Goal: Navigation & Orientation: Find specific page/section

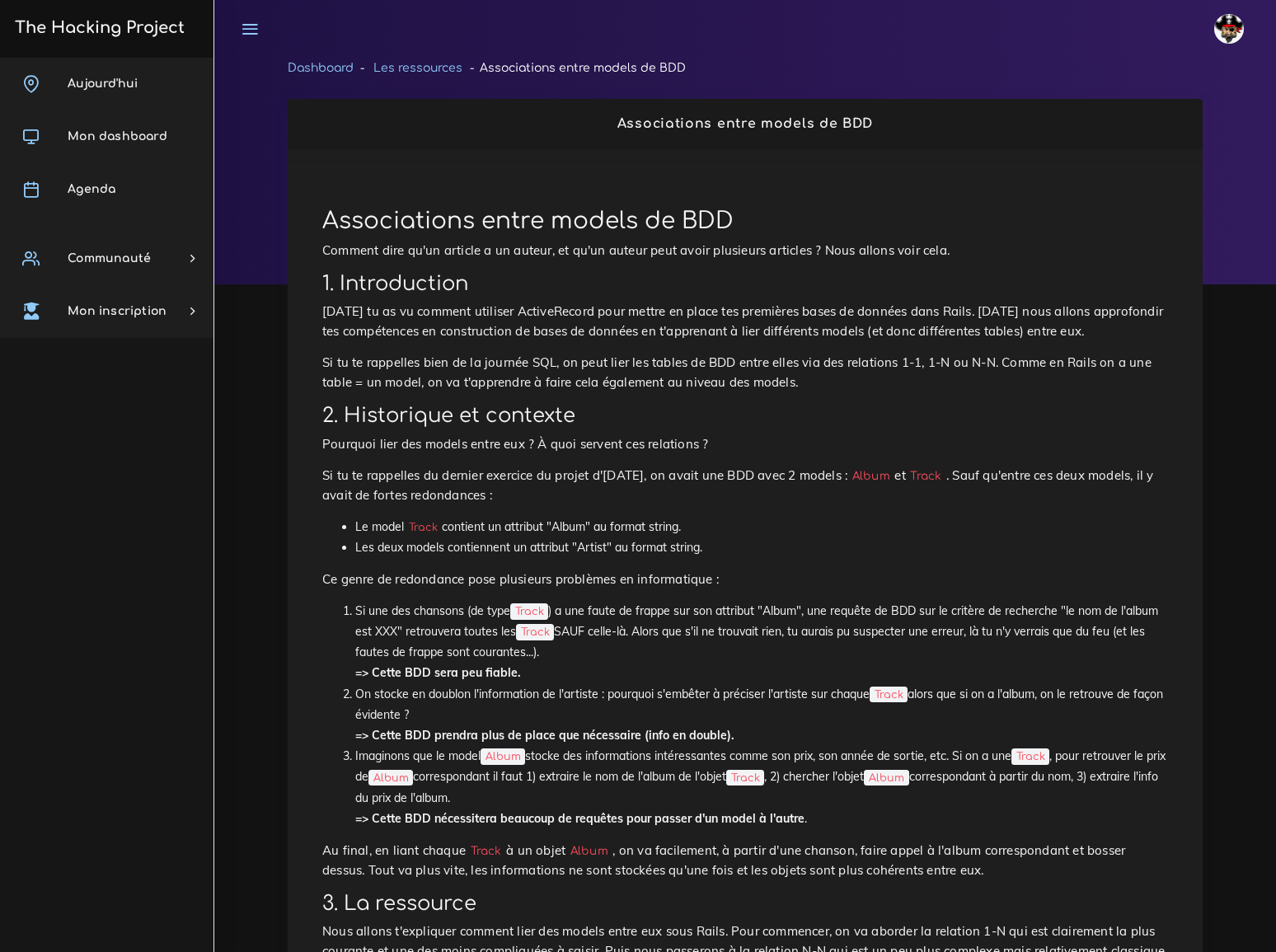
scroll to position [6219, 0]
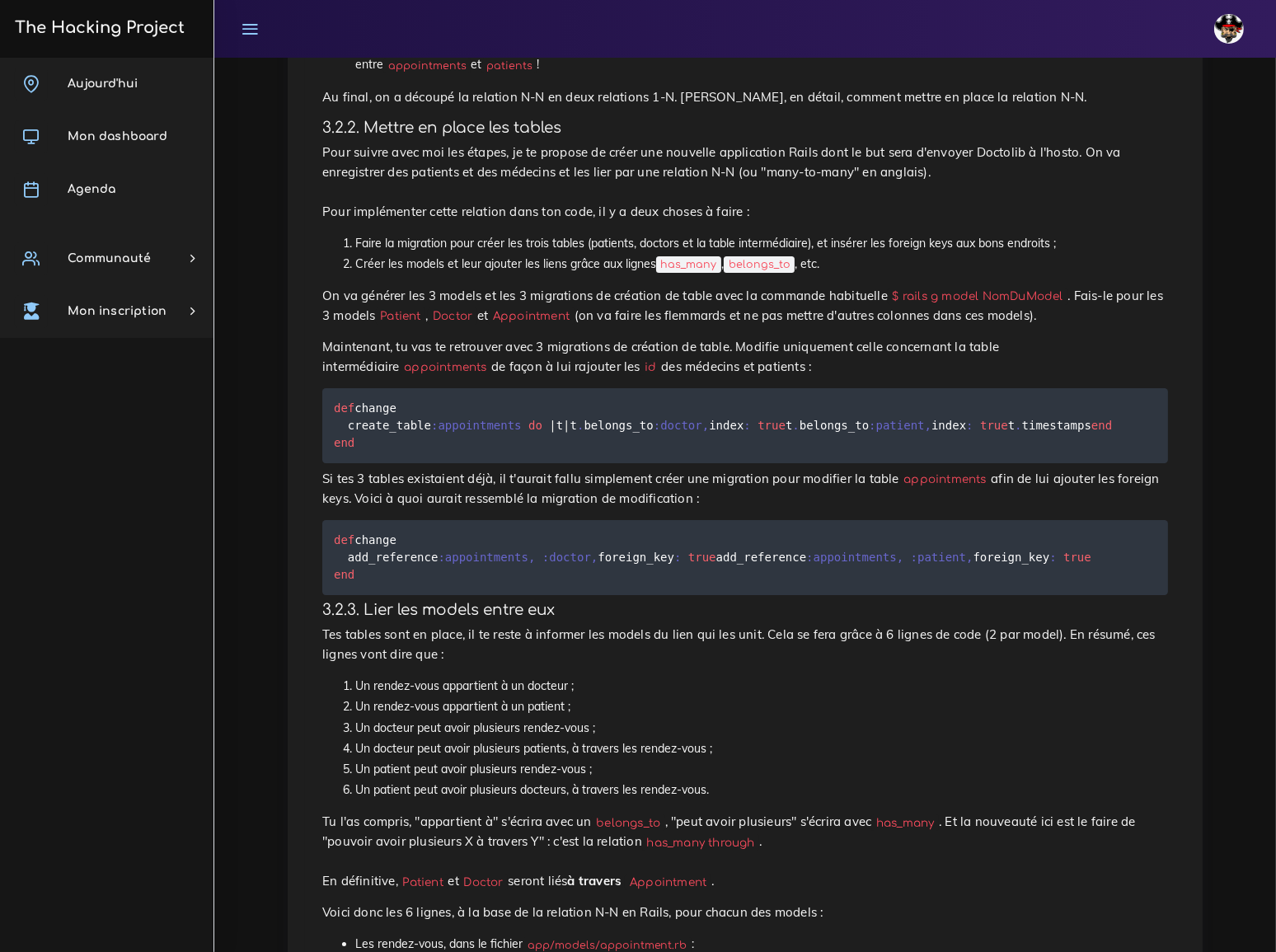
click at [300, 27] on div "[DEMOGRAPHIC_DATA] Éditer profil Lier son compte Zone à risques Déconnexion" at bounding box center [745, 29] width 1032 height 57
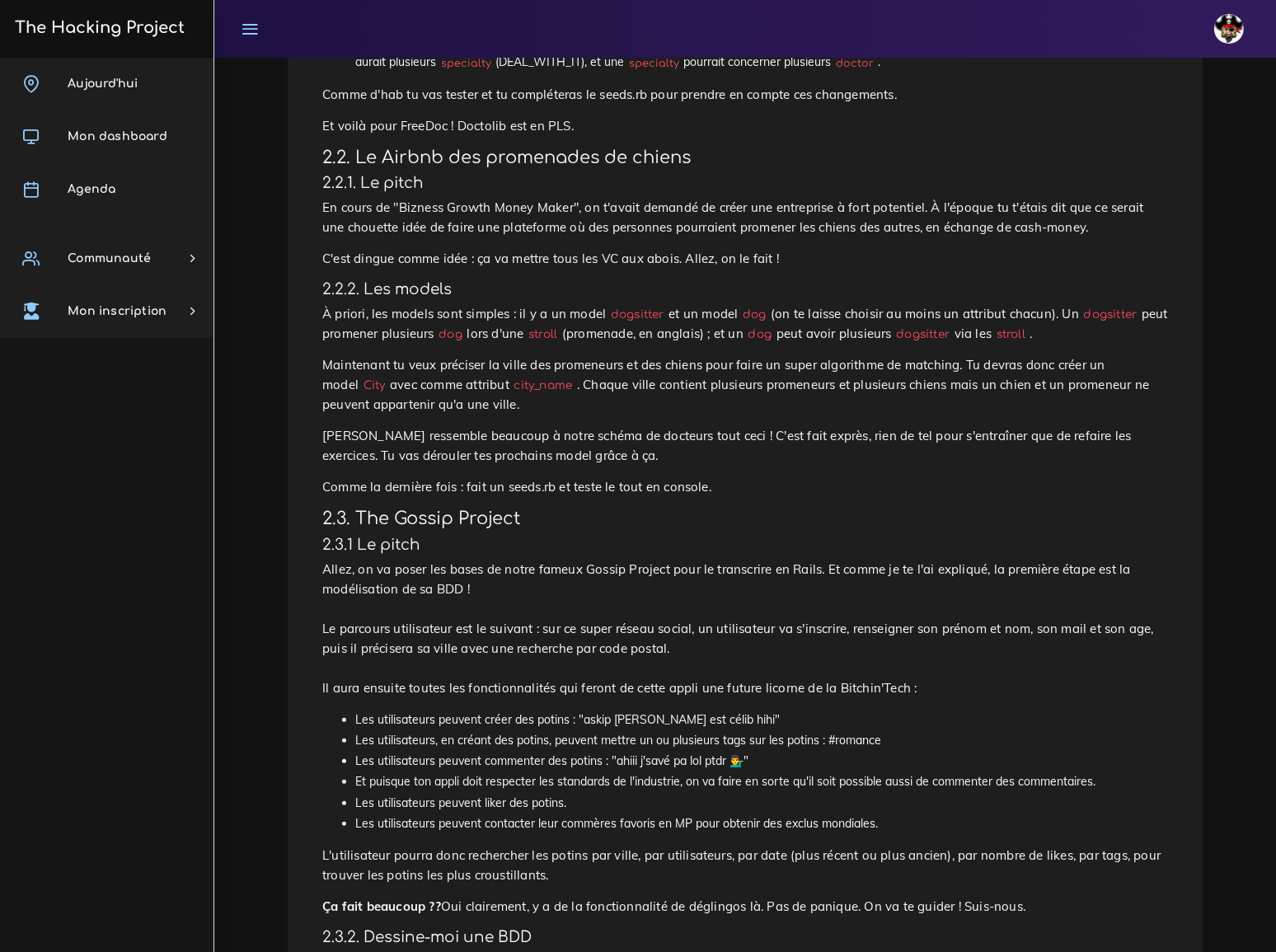
scroll to position [1348, 0]
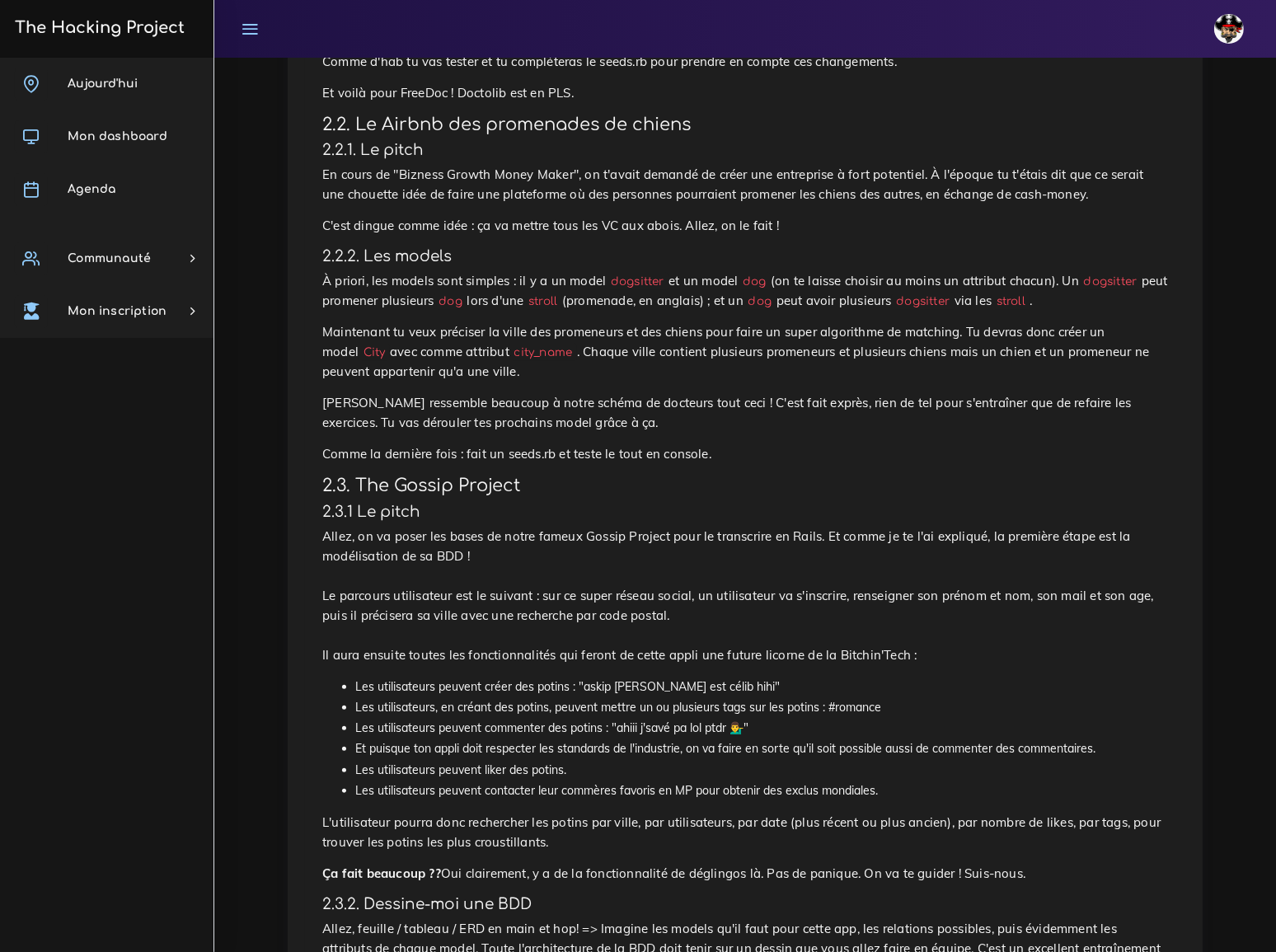
click at [535, 527] on p "Allez, on va poser les bases de notre fameux Gossip Project pour le transcrire …" at bounding box center [745, 596] width 846 height 138
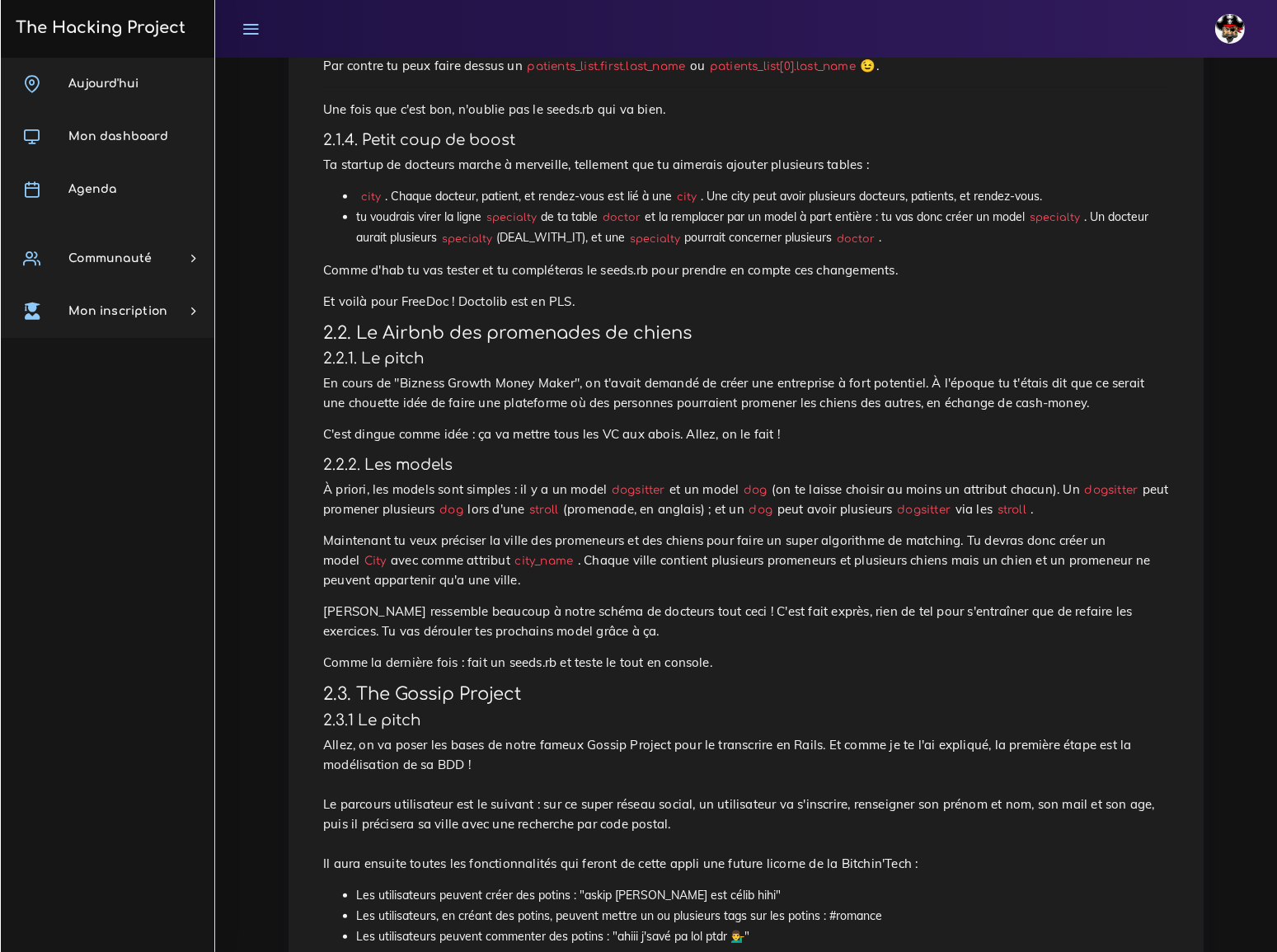
scroll to position [1142, 0]
click at [374, 483] on div "Petits sites de BDD relationnelles Tu vas faire quelques sites qui vont t'entra…" at bounding box center [745, 913] width 881 height 3728
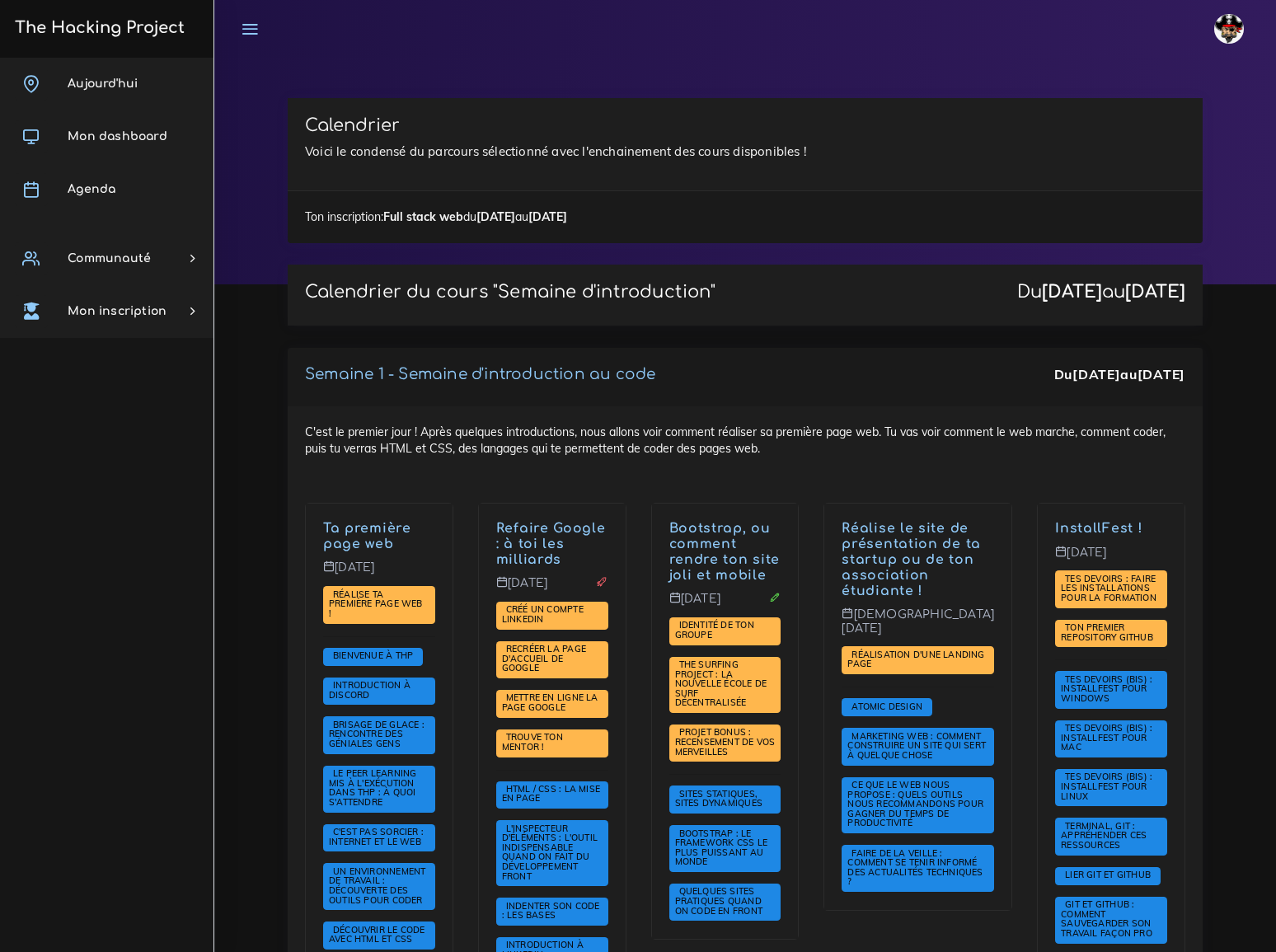
scroll to position [2772, 0]
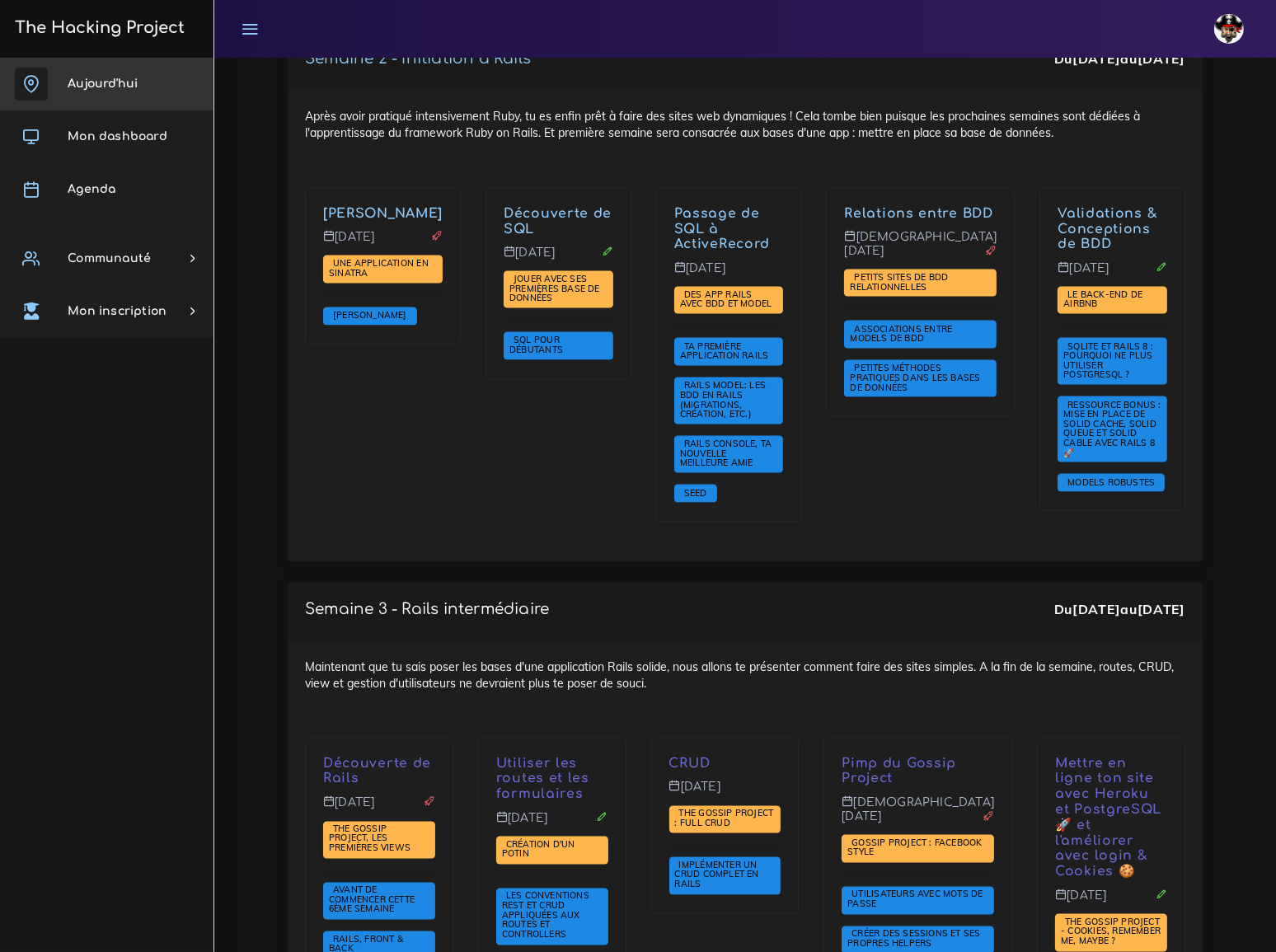
drag, startPoint x: 101, startPoint y: 83, endPoint x: 57, endPoint y: 312, distance: 233.2
click at [57, 373] on div "Aujourd'hui Mon dashboard Agenda Communauté Ambassade Certifications Marketplac…" at bounding box center [107, 504] width 214 height 895
